Goal: Task Accomplishment & Management: Use online tool/utility

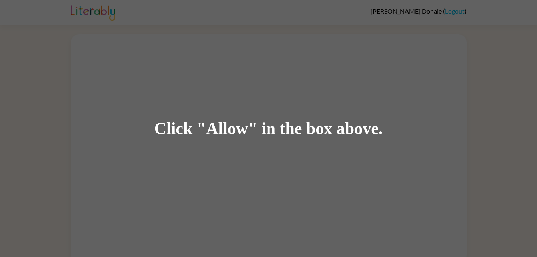
click at [241, 50] on div "Click "Allow" in the box above." at bounding box center [268, 128] width 537 height 257
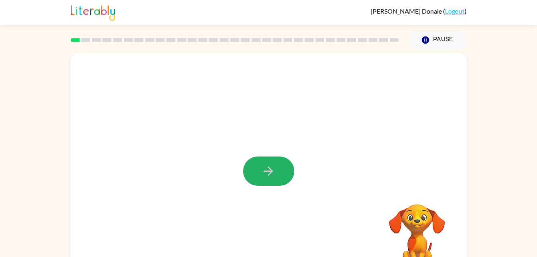
click at [267, 168] on icon "button" at bounding box center [268, 171] width 14 height 14
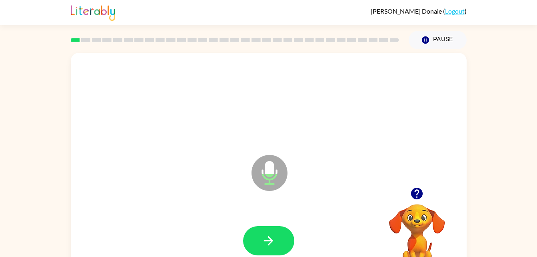
click at [269, 225] on div at bounding box center [269, 241] width 380 height 66
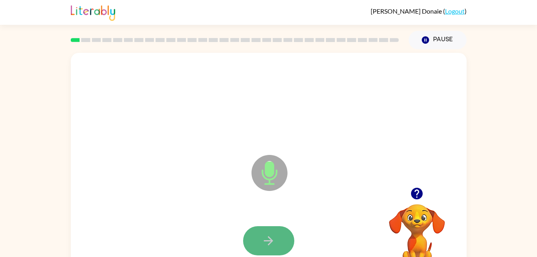
click at [268, 238] on icon "button" at bounding box center [268, 240] width 14 height 14
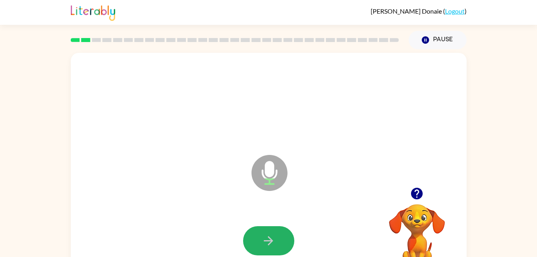
click at [268, 238] on icon "button" at bounding box center [268, 240] width 14 height 14
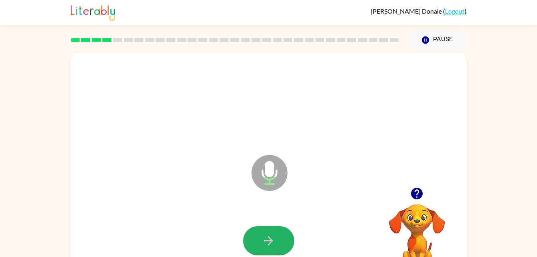
click at [268, 238] on icon "button" at bounding box center [268, 240] width 14 height 14
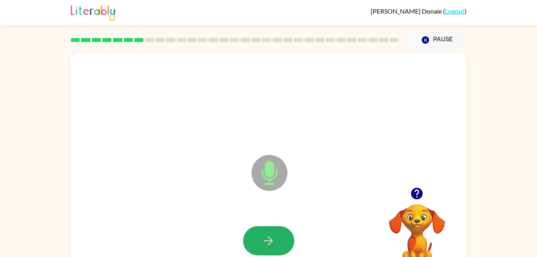
click at [268, 238] on icon "button" at bounding box center [268, 240] width 14 height 14
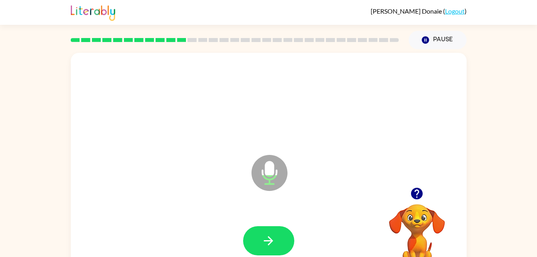
click at [268, 238] on icon "button" at bounding box center [268, 240] width 14 height 14
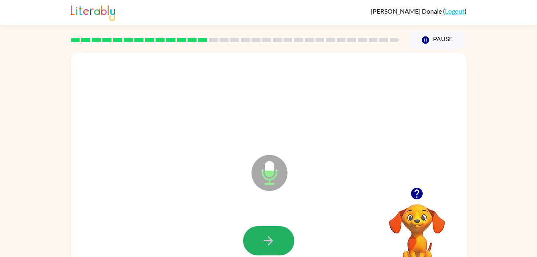
click at [268, 238] on icon "button" at bounding box center [268, 240] width 14 height 14
click at [268, 236] on icon "button" at bounding box center [268, 240] width 14 height 14
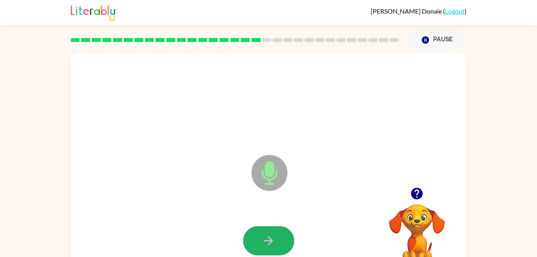
click at [268, 236] on icon "button" at bounding box center [268, 240] width 14 height 14
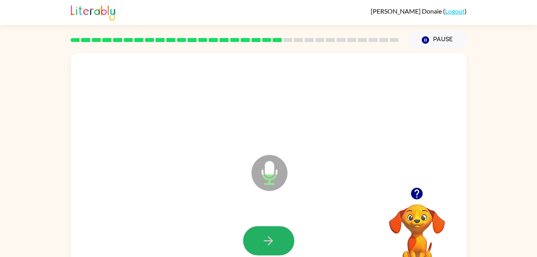
click at [268, 236] on icon "button" at bounding box center [268, 240] width 14 height 14
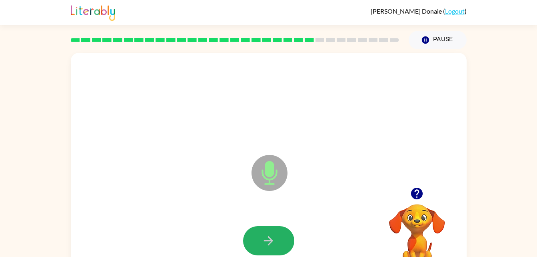
click at [268, 236] on icon "button" at bounding box center [268, 240] width 14 height 14
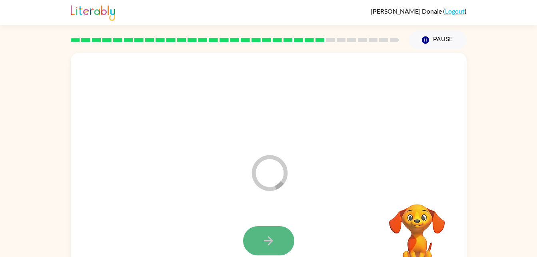
click at [265, 236] on icon "button" at bounding box center [268, 240] width 14 height 14
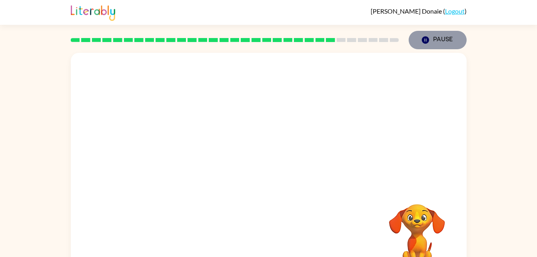
click at [433, 41] on button "Pause Pause" at bounding box center [438, 40] width 58 height 18
